Goal: Information Seeking & Learning: Learn about a topic

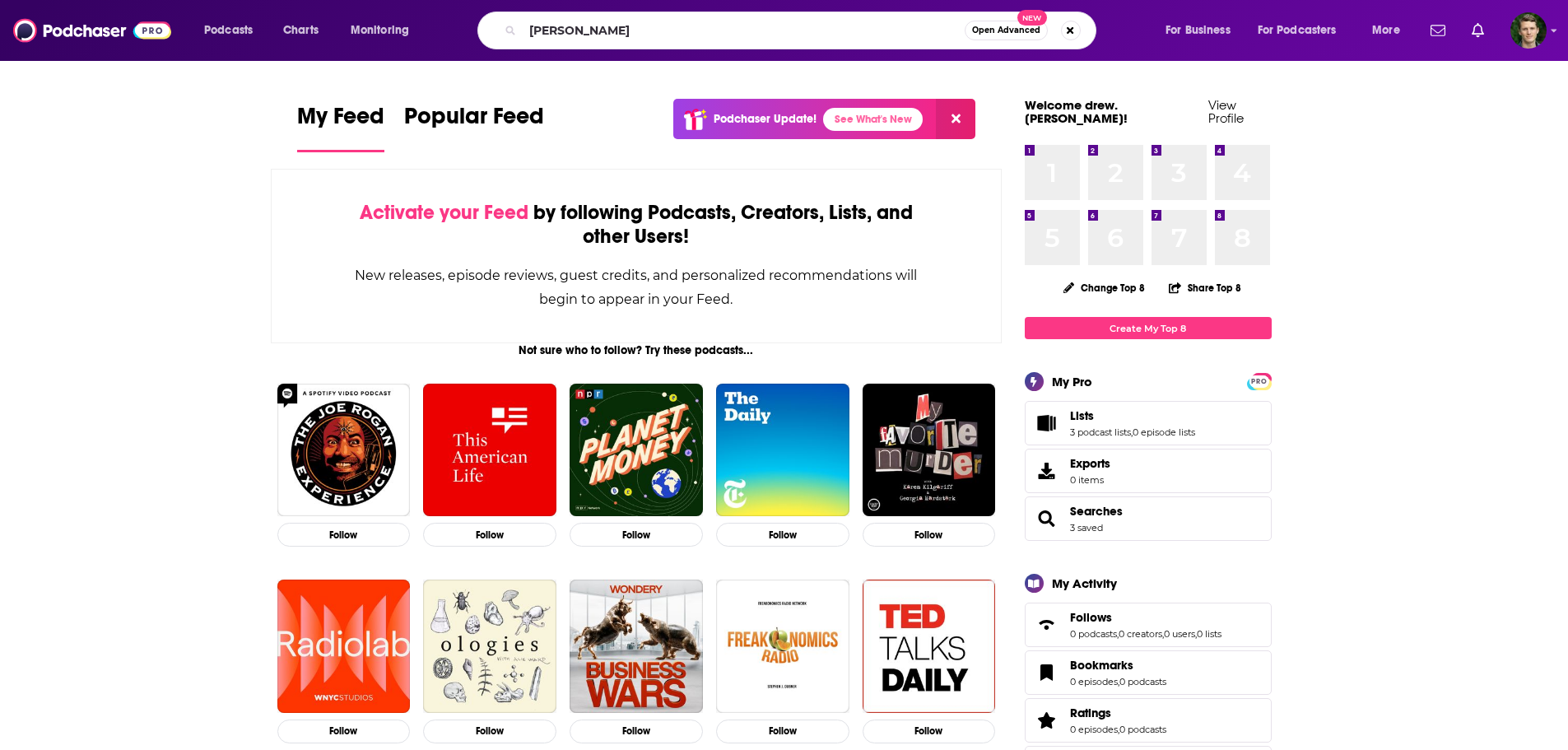
type input "[PERSON_NAME]"
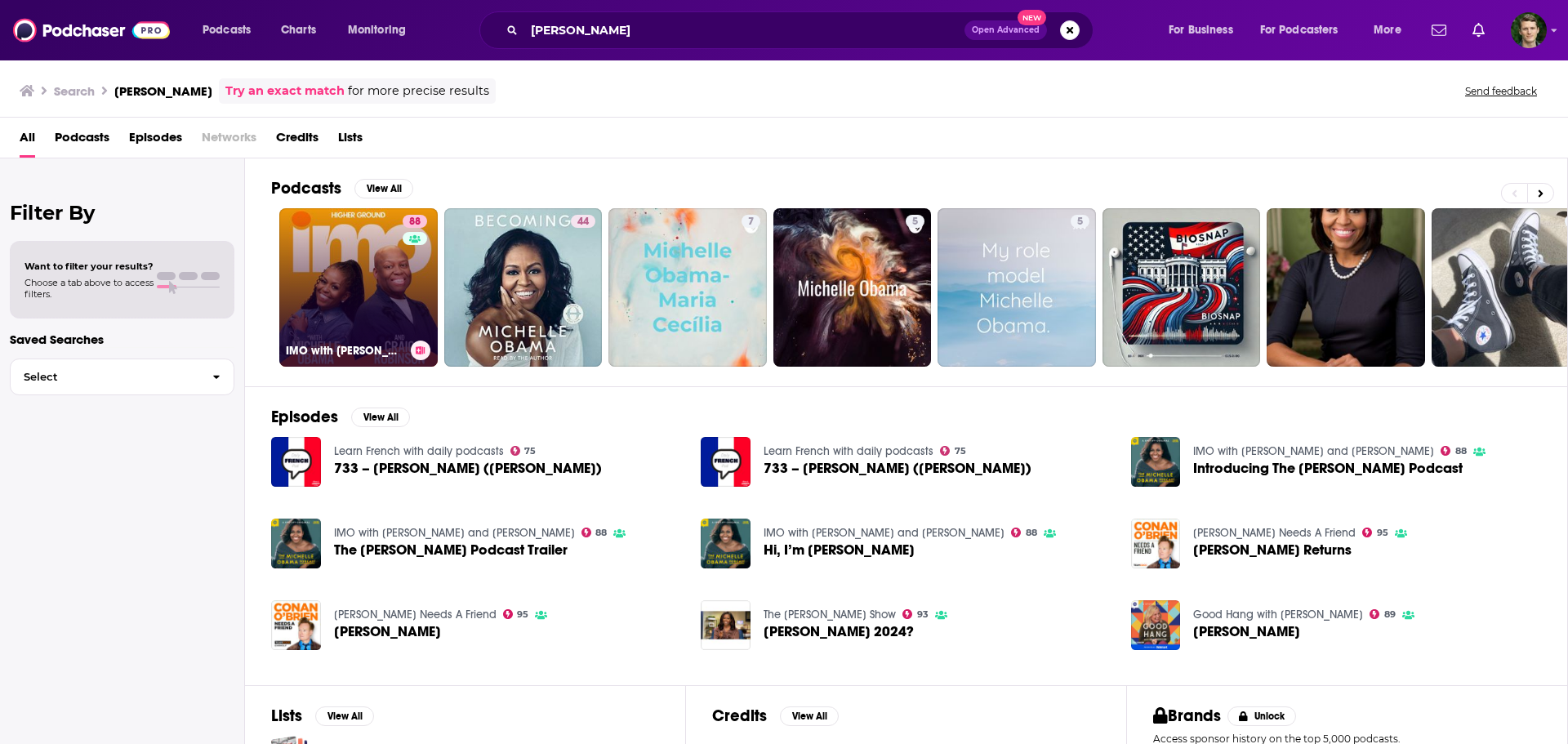
click at [373, 293] on link "88 IMO with [PERSON_NAME] and [PERSON_NAME]" at bounding box center [359, 288] width 158 height 158
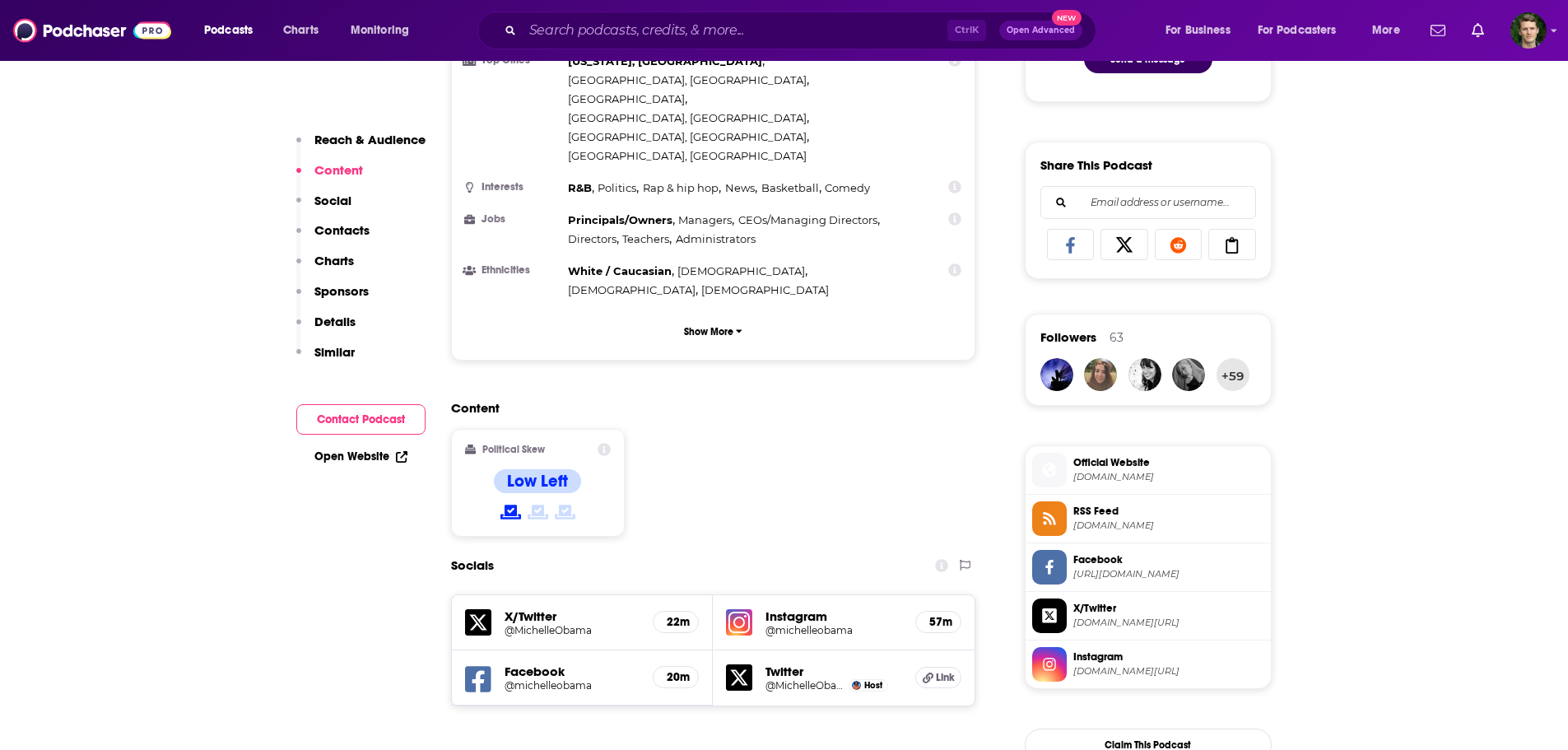
scroll to position [1070, 0]
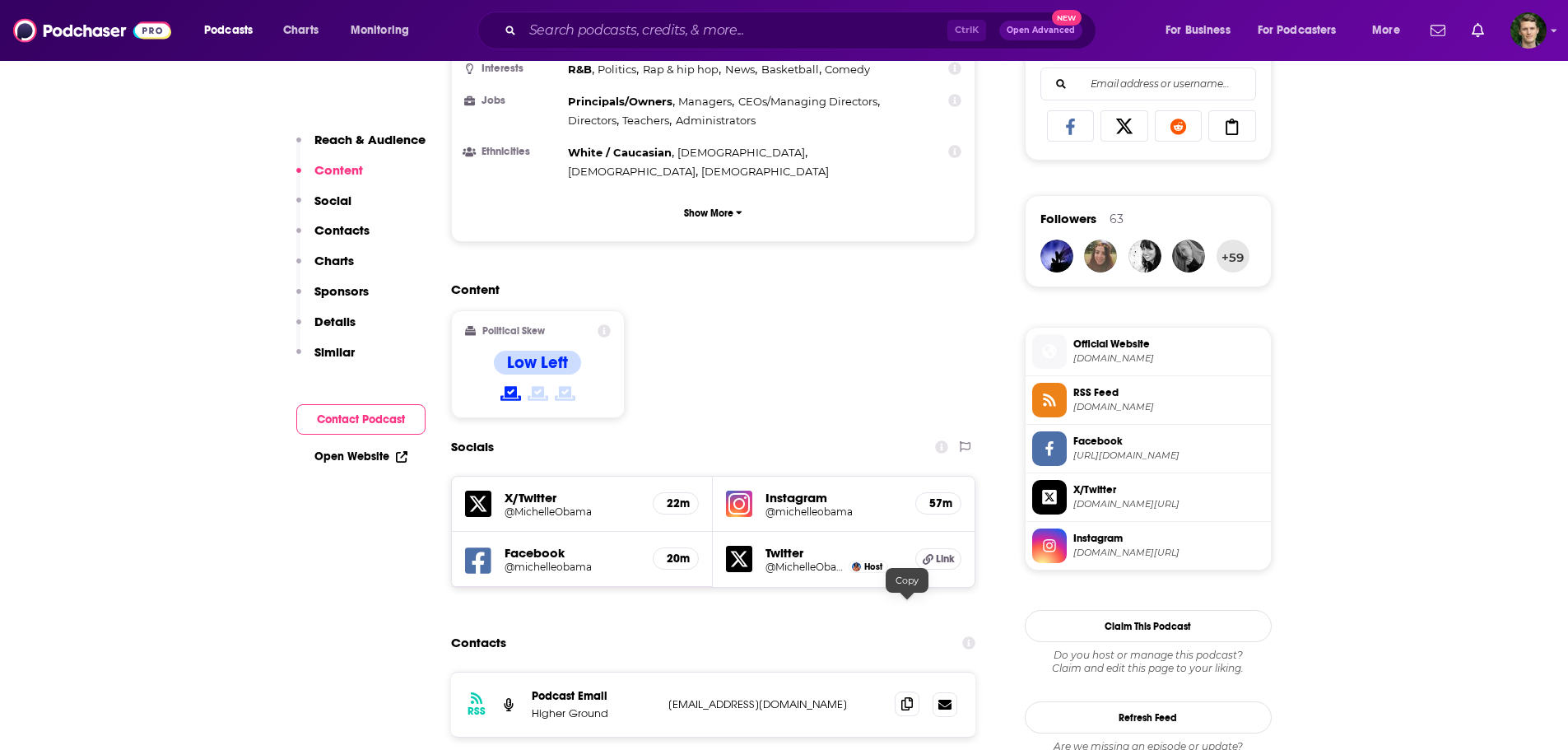
click at [909, 697] on icon at bounding box center [907, 703] width 12 height 13
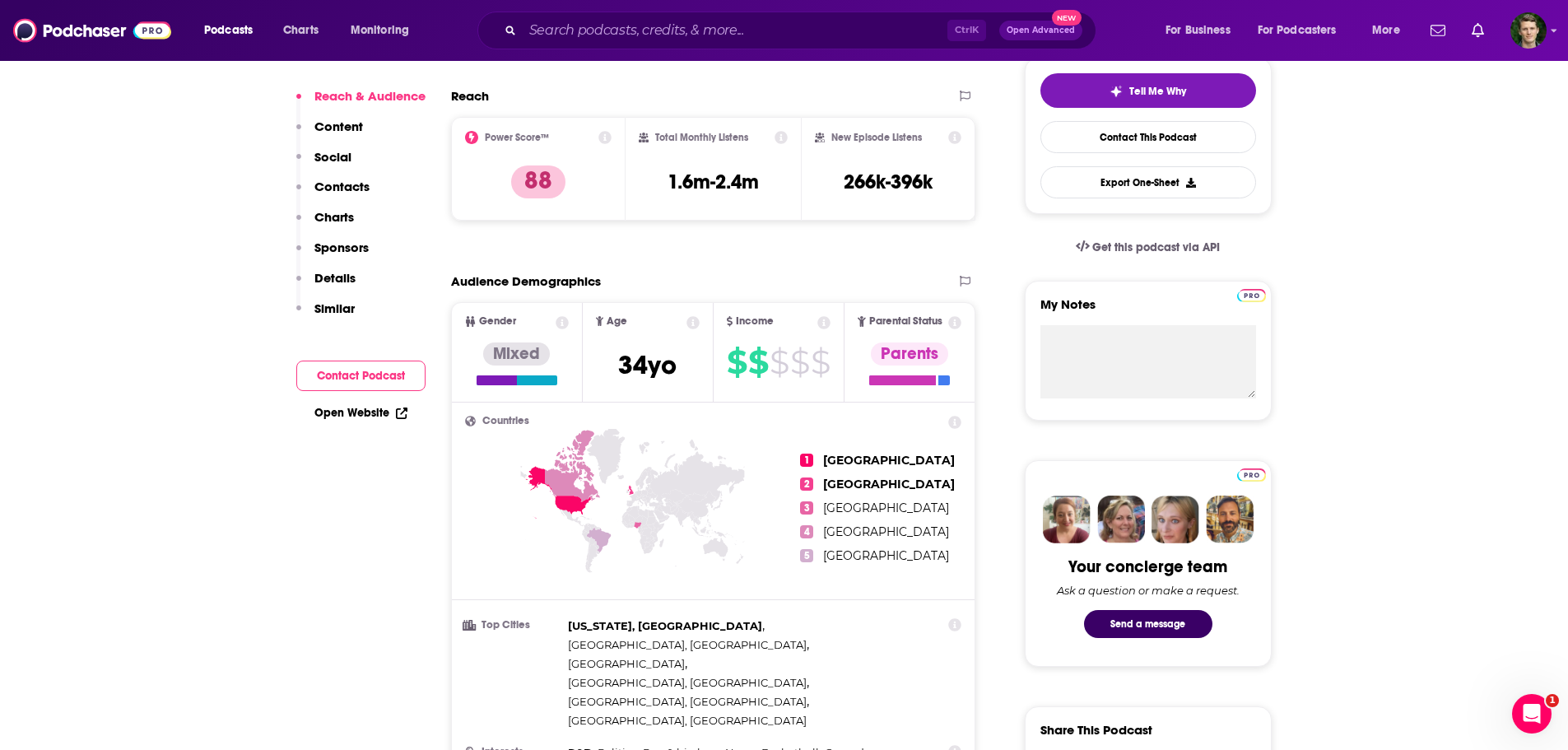
scroll to position [83, 0]
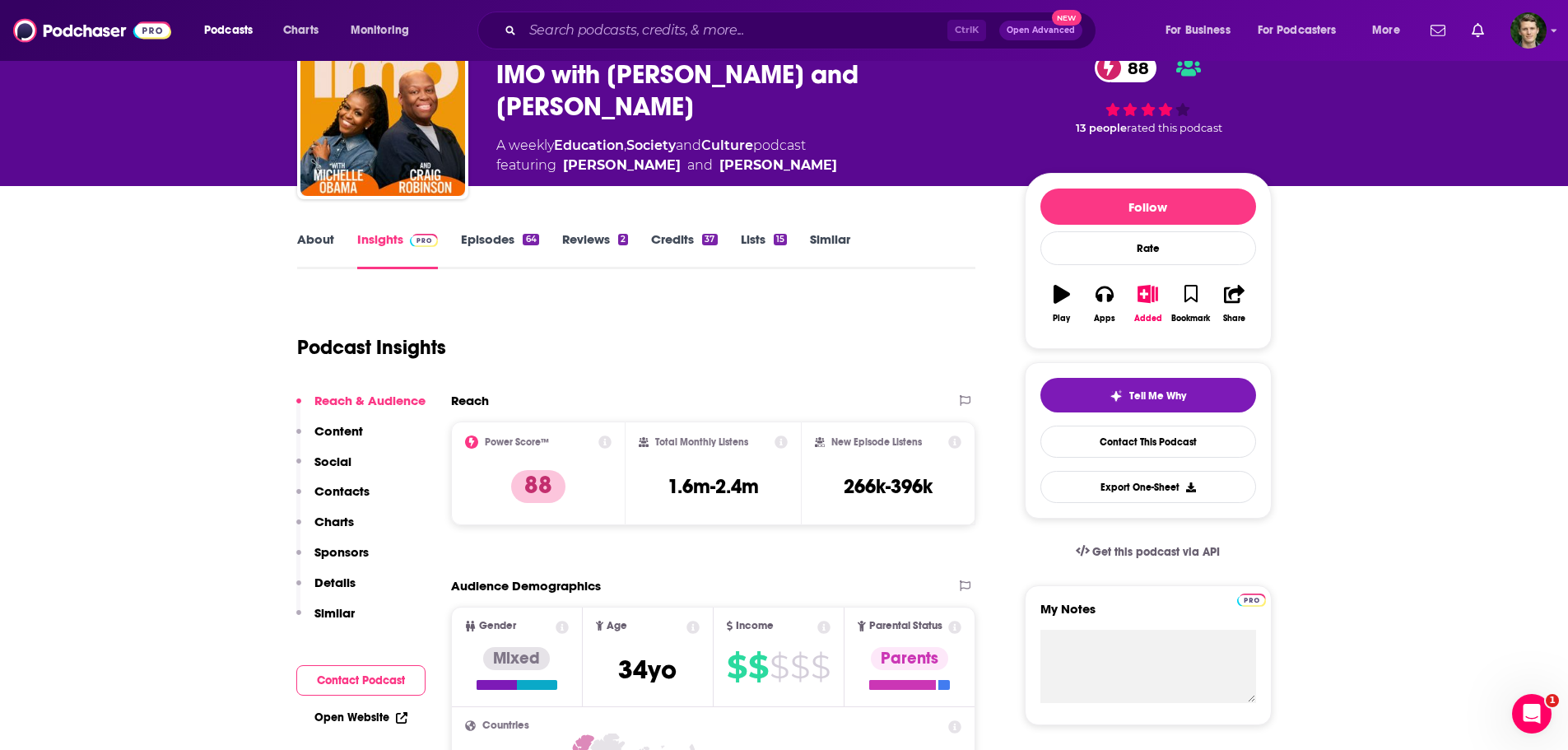
drag, startPoint x: 638, startPoint y: 111, endPoint x: 487, endPoint y: 71, distance: 156.2
click at [487, 71] on div "Higher Ground • Acast IMO with [PERSON_NAME] and [PERSON_NAME] 88 A weekly Educ…" at bounding box center [784, 117] width 975 height 178
copy h2 "IMO with [PERSON_NAME] and [PERSON_NAME]"
